Goal: Download file/media

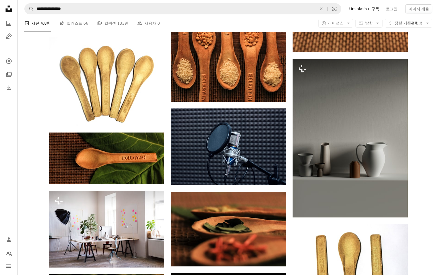
scroll to position [16956, 0]
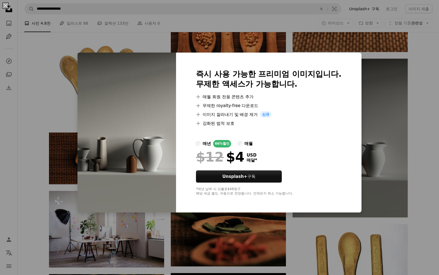
click at [122, 98] on img at bounding box center [127, 133] width 99 height 160
click at [5, 4] on button "An X shape" at bounding box center [5, 5] width 7 height 7
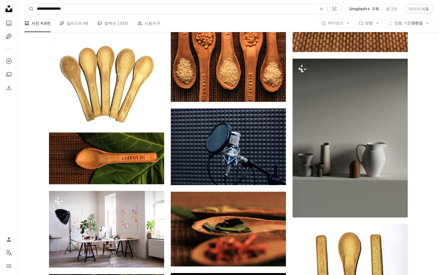
click at [73, 11] on input "**********" at bounding box center [174, 9] width 281 height 11
drag, startPoint x: 79, startPoint y: 10, endPoint x: 11, endPoint y: 5, distance: 67.7
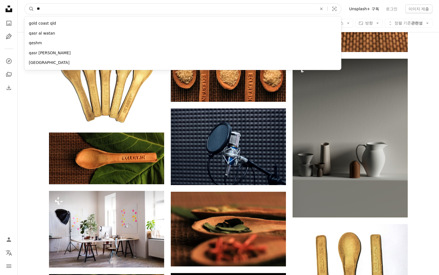
type input "*"
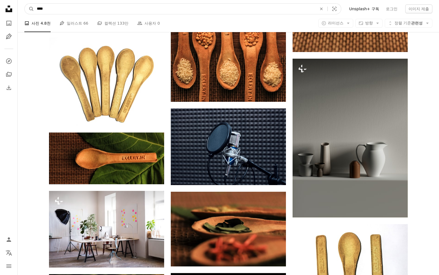
type input "****"
click at [29, 9] on button "A magnifying glass" at bounding box center [29, 9] width 9 height 11
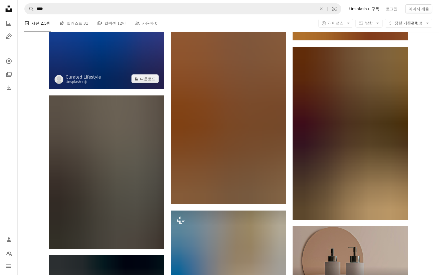
scroll to position [1662, 0]
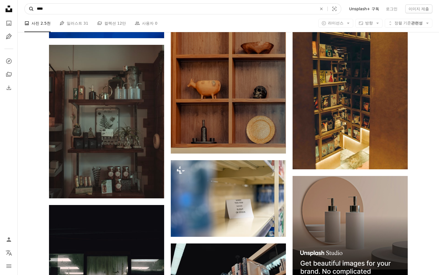
drag, startPoint x: 58, startPoint y: 11, endPoint x: 27, endPoint y: 6, distance: 31.6
click at [29, 7] on form "A magnifying glass **** An X shape Visual search" at bounding box center [182, 8] width 317 height 11
type input "*"
type input "**********"
click at [29, 9] on button "A magnifying glass" at bounding box center [29, 9] width 9 height 11
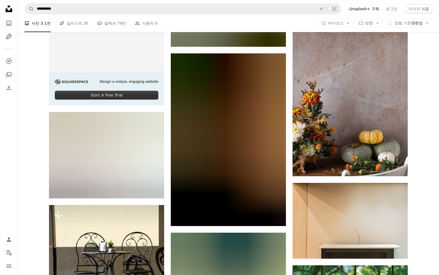
scroll to position [1411, 0]
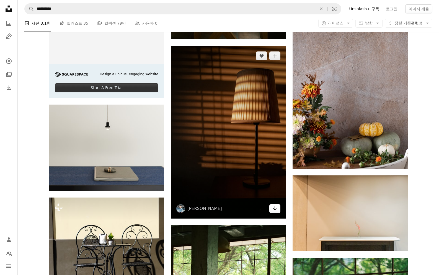
click at [276, 209] on icon "Arrow pointing down" at bounding box center [275, 208] width 4 height 7
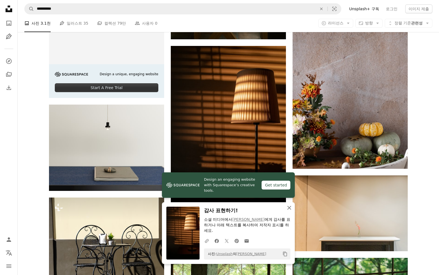
click at [290, 210] on icon "button" at bounding box center [289, 208] width 4 height 4
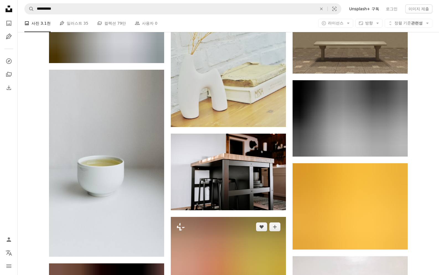
scroll to position [3323, 0]
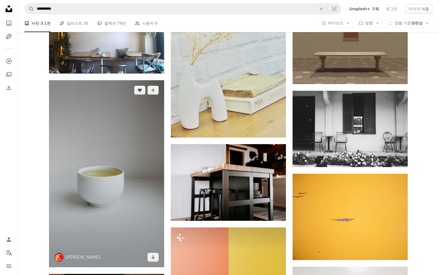
click at [122, 197] on img at bounding box center [106, 173] width 115 height 187
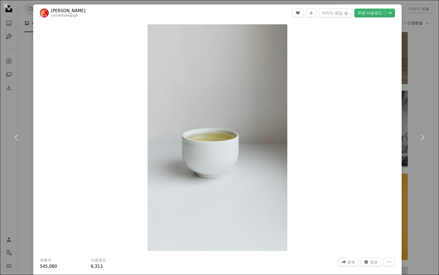
click at [5, 6] on button "An X shape" at bounding box center [5, 5] width 7 height 7
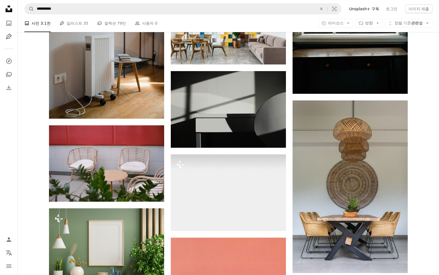
scroll to position [6997, 0]
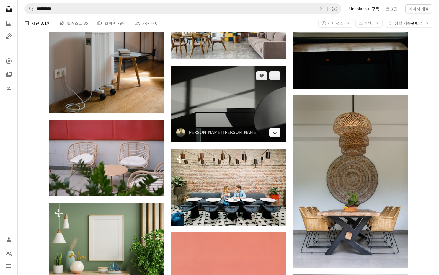
click at [275, 134] on icon "Arrow pointing down" at bounding box center [275, 132] width 4 height 7
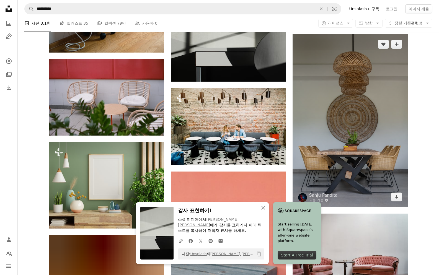
scroll to position [7079, 0]
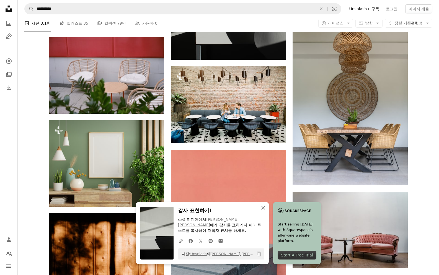
click at [263, 211] on icon "An X shape" at bounding box center [263, 208] width 7 height 7
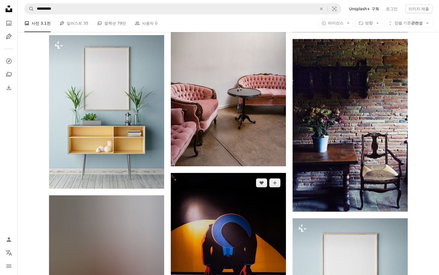
scroll to position [8088, 0]
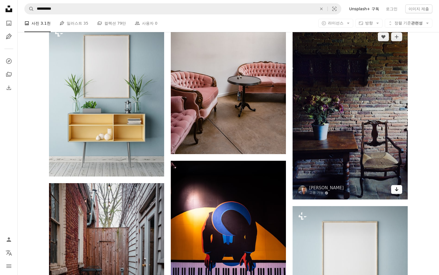
click at [397, 189] on icon "다운로드" at bounding box center [397, 189] width 4 height 4
